Goal: Task Accomplishment & Management: Use online tool/utility

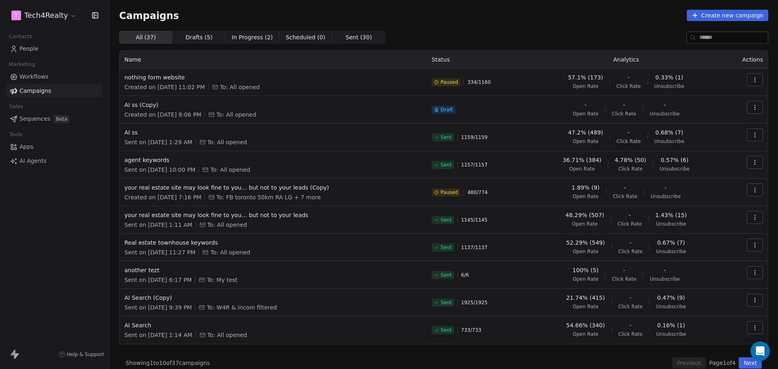
scroll to position [9, 0]
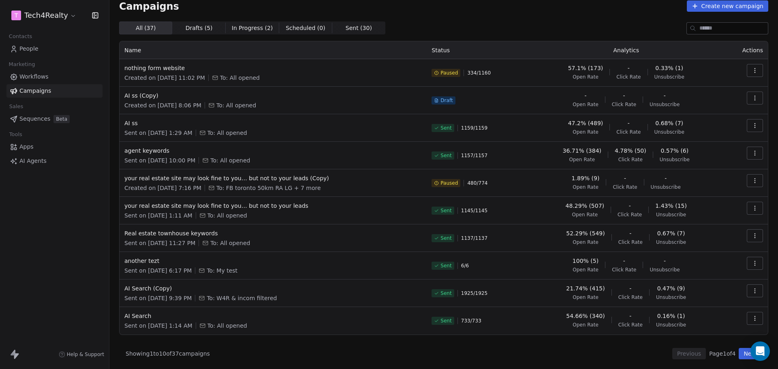
click at [151, 74] on span "Created on [DATE] 11:02 PM" at bounding box center [164, 78] width 81 height 8
click at [152, 73] on div "nothing form website Created on [DATE] 11:02 PM To: All opened" at bounding box center [272, 73] width 297 height 18
click at [155, 70] on span "nothing form website" at bounding box center [272, 68] width 297 height 8
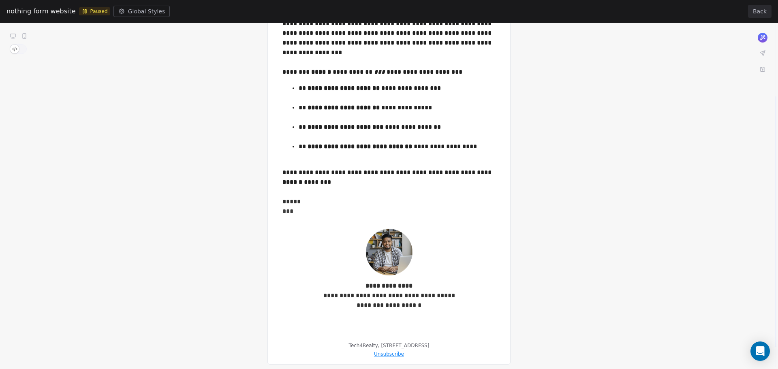
scroll to position [41, 0]
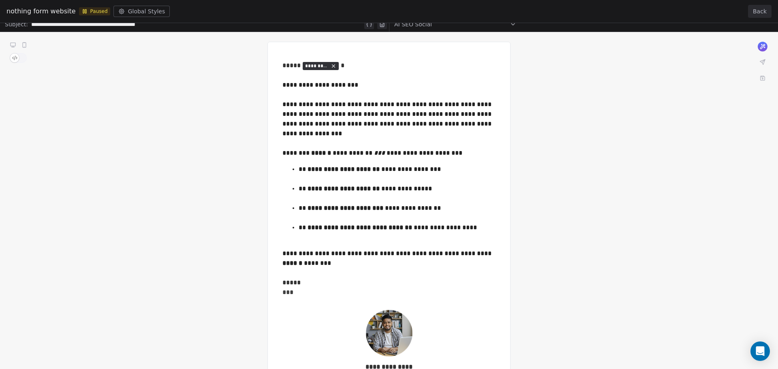
click at [752, 15] on button "Back" at bounding box center [759, 11] width 23 height 13
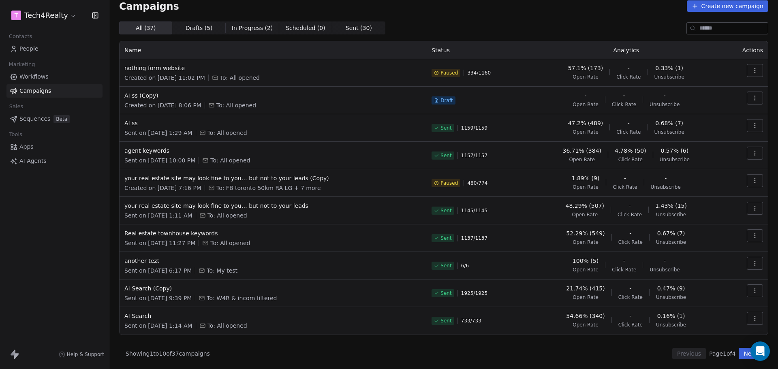
click at [469, 25] on div "All ( 37 ) All ( 37 ) Drafts ( 5 ) Drafts ( 5 ) In Progress ( 2 ) In Progress (…" at bounding box center [443, 27] width 649 height 13
click at [453, 21] on div "Campaigns Create new campaign All ( 37 ) All ( 37 ) Drafts ( 5 ) Drafts ( 5 ) I…" at bounding box center [443, 179] width 649 height 359
click at [438, 9] on div "Campaigns Create new campaign" at bounding box center [443, 5] width 649 height 11
click at [461, 20] on div "Campaigns Create new campaign All ( 37 ) All ( 37 ) Drafts ( 5 ) Drafts ( 5 ) I…" at bounding box center [443, 179] width 649 height 359
click at [471, 4] on div "Campaigns Create new campaign" at bounding box center [443, 5] width 649 height 11
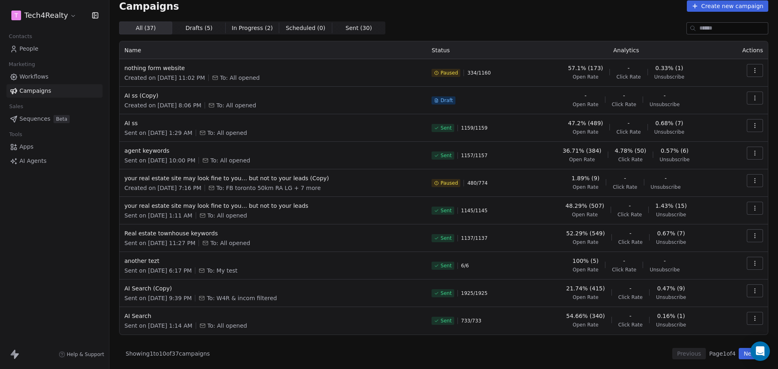
click at [391, 6] on div "Campaigns Create new campaign" at bounding box center [443, 5] width 649 height 11
click at [505, 19] on div "Campaigns Create new campaign All ( 37 ) All ( 37 ) Drafts ( 5 ) Drafts ( 5 ) I…" at bounding box center [443, 179] width 649 height 359
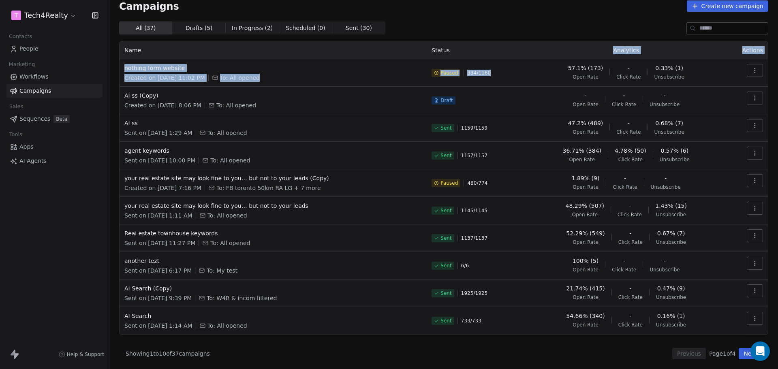
click at [484, 71] on table "Name Status Analytics Actions nothing form website Created on [DATE] 11:02 PM T…" at bounding box center [444, 187] width 648 height 293
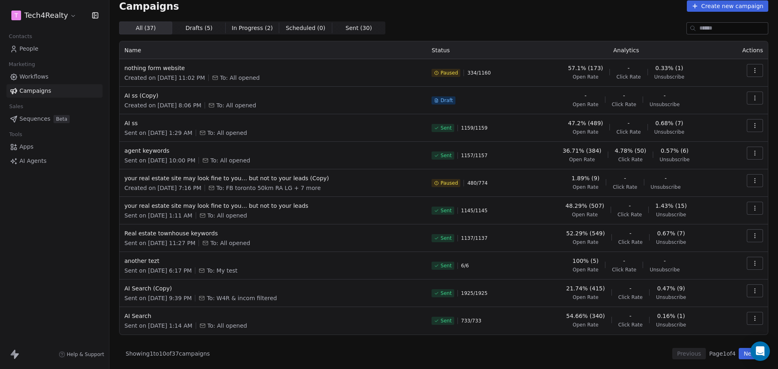
click at [501, 24] on div "All ( 37 ) All ( 37 ) Drafts ( 5 ) Drafts ( 5 ) In Progress ( 2 ) In Progress (…" at bounding box center [443, 27] width 649 height 13
click at [445, 18] on div "Campaigns Create new campaign All ( 37 ) All ( 37 ) Drafts ( 5 ) Drafts ( 5 ) I…" at bounding box center [443, 179] width 649 height 359
